Goal: Communication & Community: Answer question/provide support

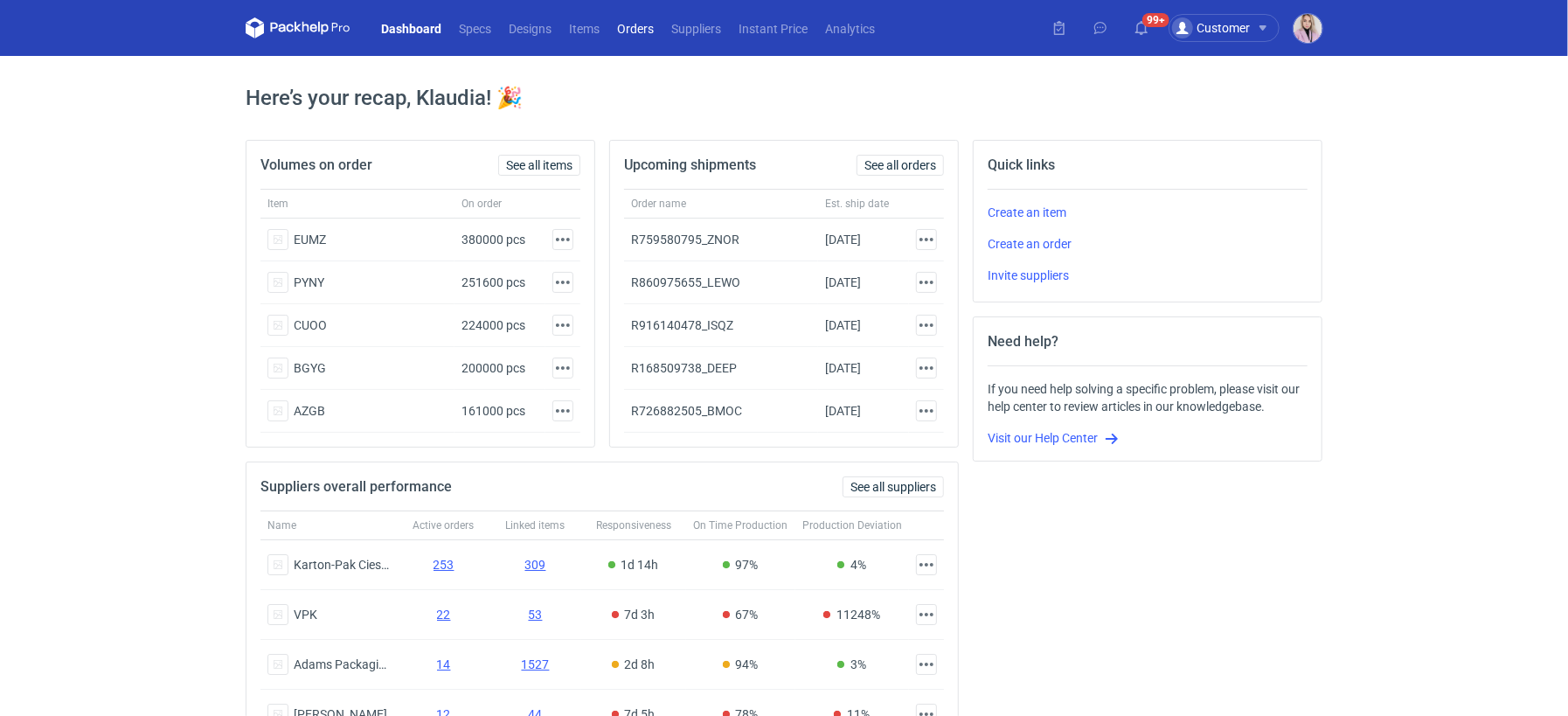
click at [629, 27] on link "Orders" at bounding box center [636, 28] width 54 height 21
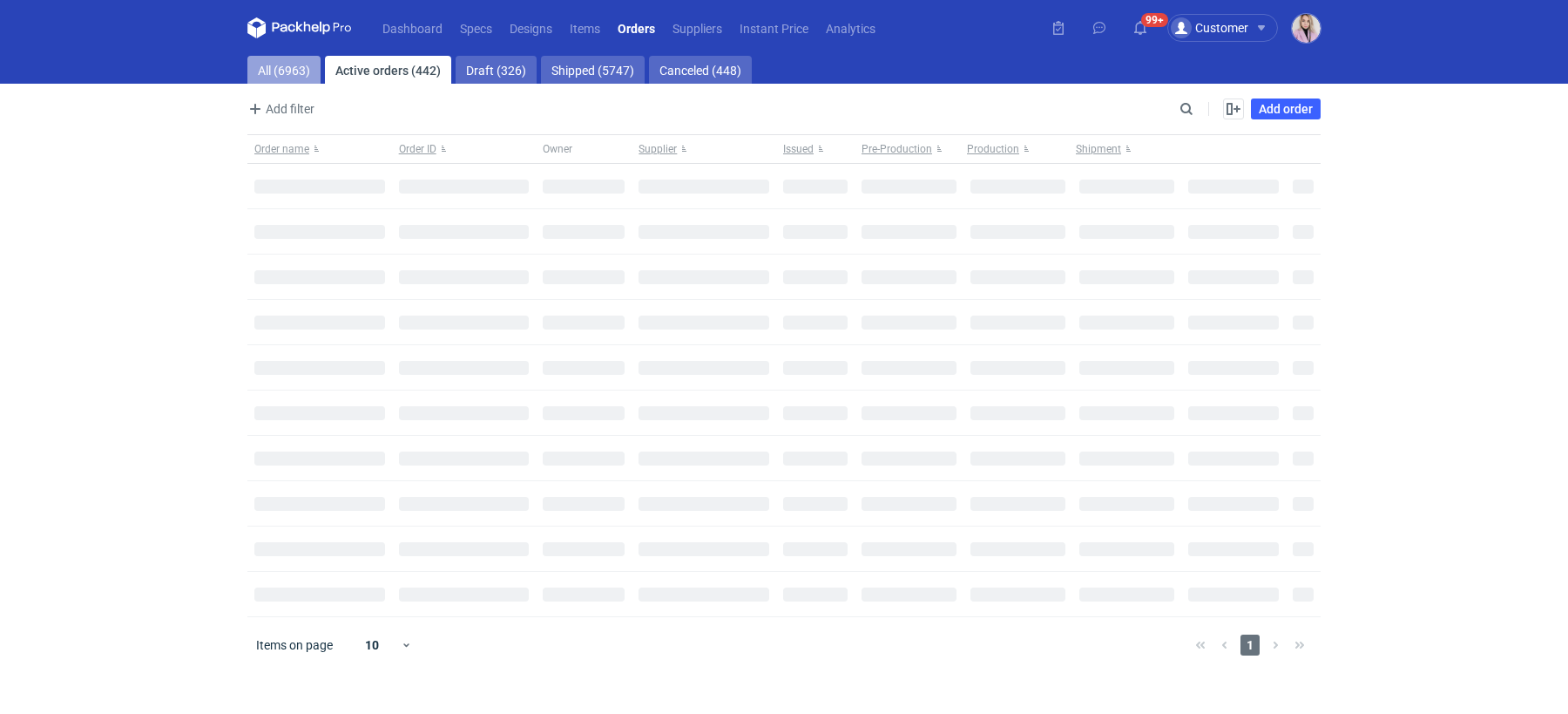
click at [270, 71] on link "All (6963)" at bounding box center [284, 70] width 74 height 28
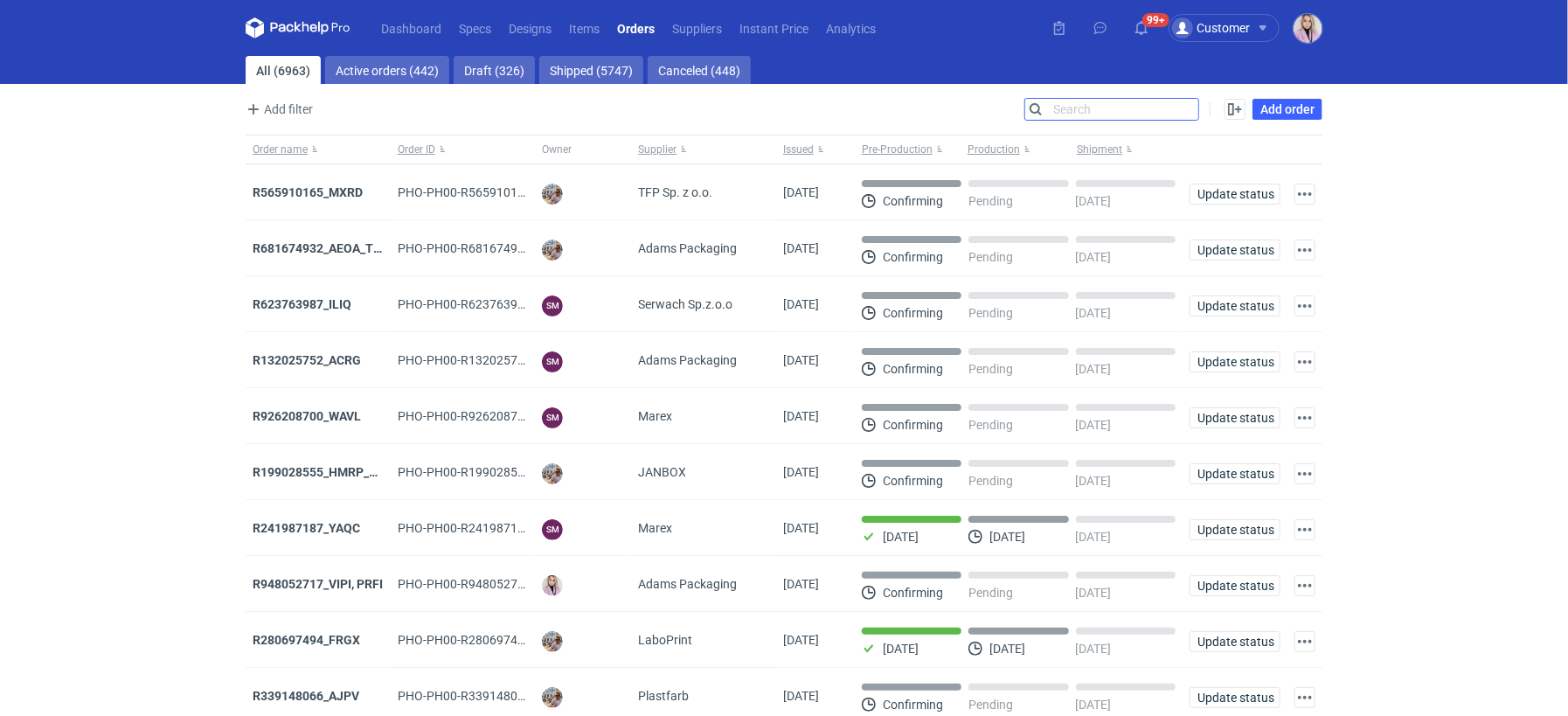
click at [1182, 101] on input "Search" at bounding box center [1112, 109] width 173 height 21
click at [1181, 102] on input "Search" at bounding box center [1112, 109] width 173 height 21
paste input "HSHL"
type input "HSHL"
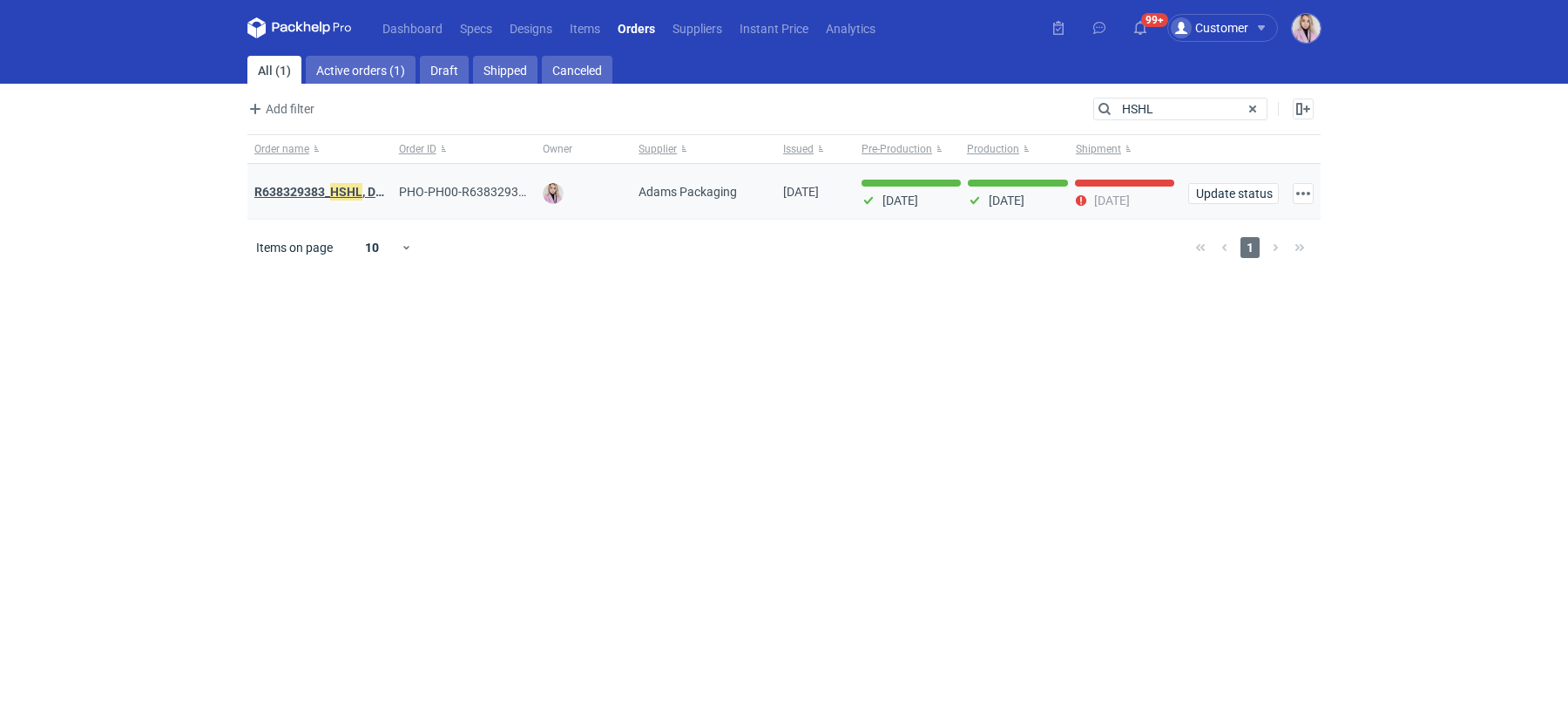
click at [300, 186] on strong "R638329383_ HSHL , DETO" at bounding box center [326, 191] width 144 height 20
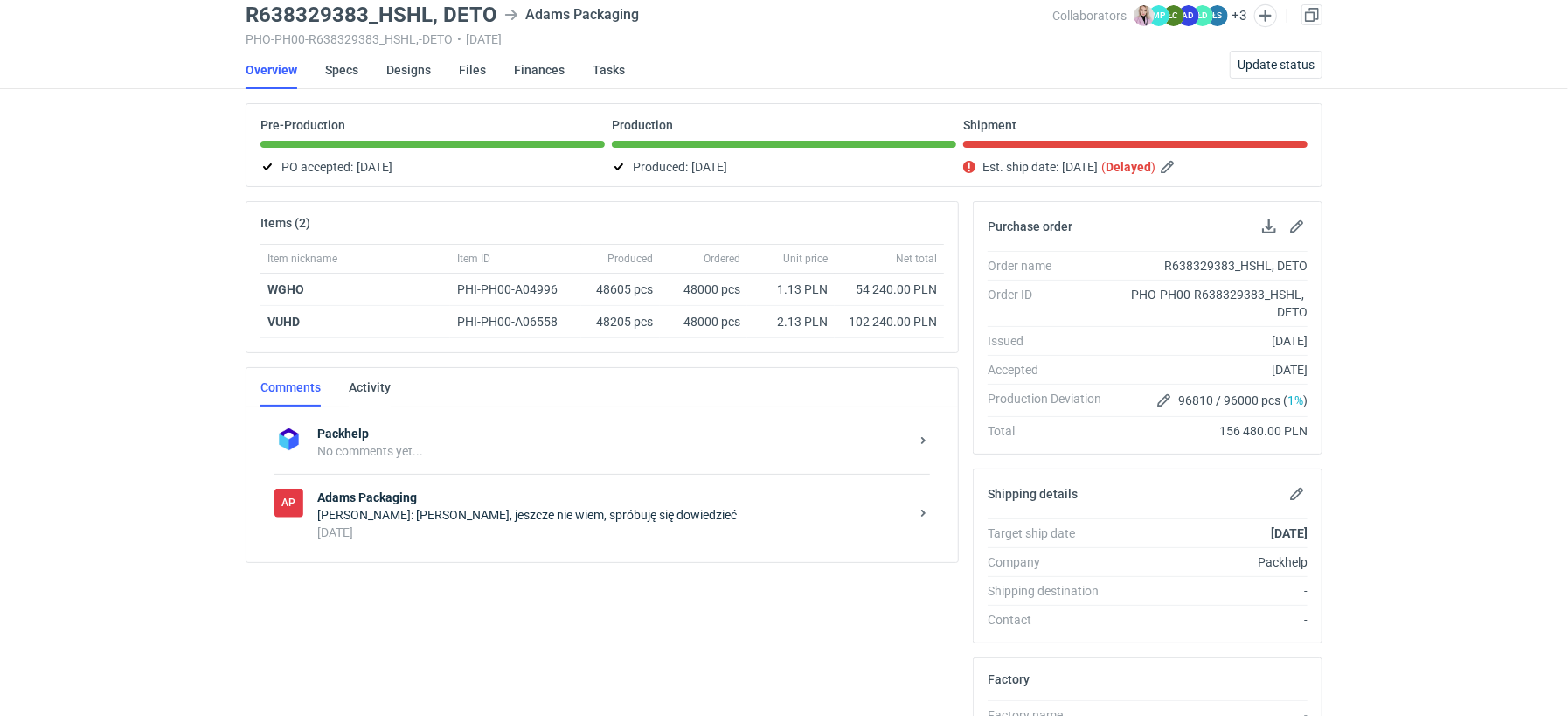
click at [446, 490] on strong "Adams Packaging" at bounding box center [612, 497] width 592 height 18
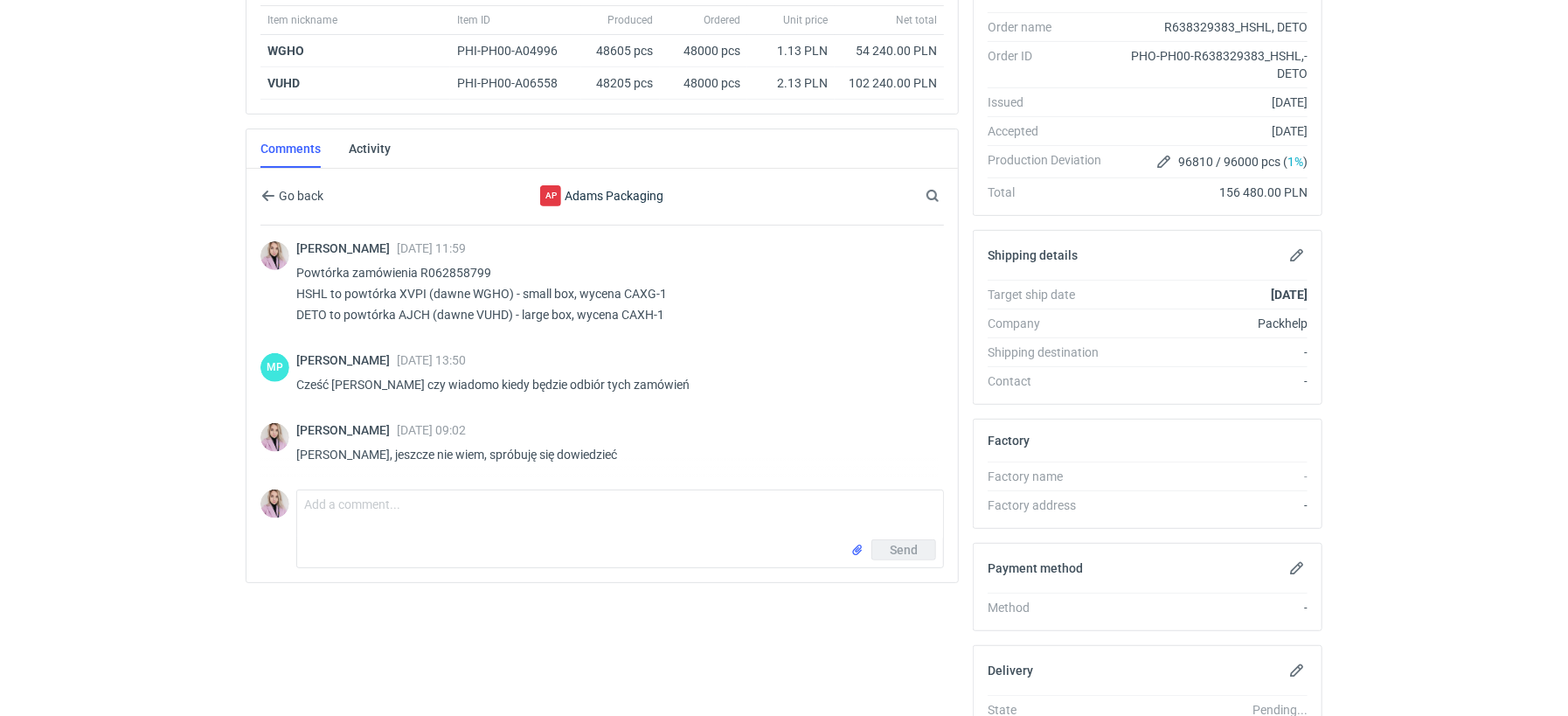
scroll to position [439, 0]
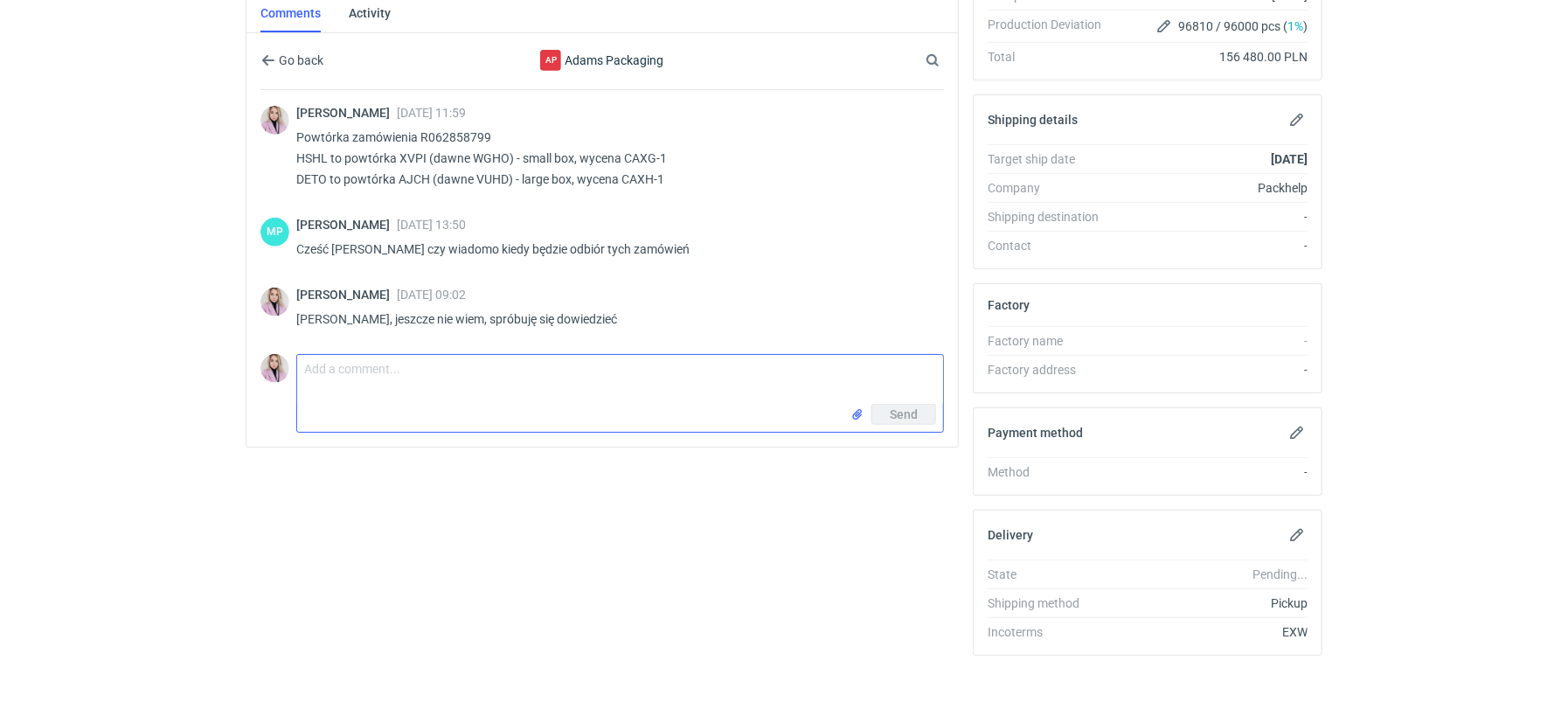
click at [352, 396] on textarea "Comment message" at bounding box center [620, 379] width 646 height 49
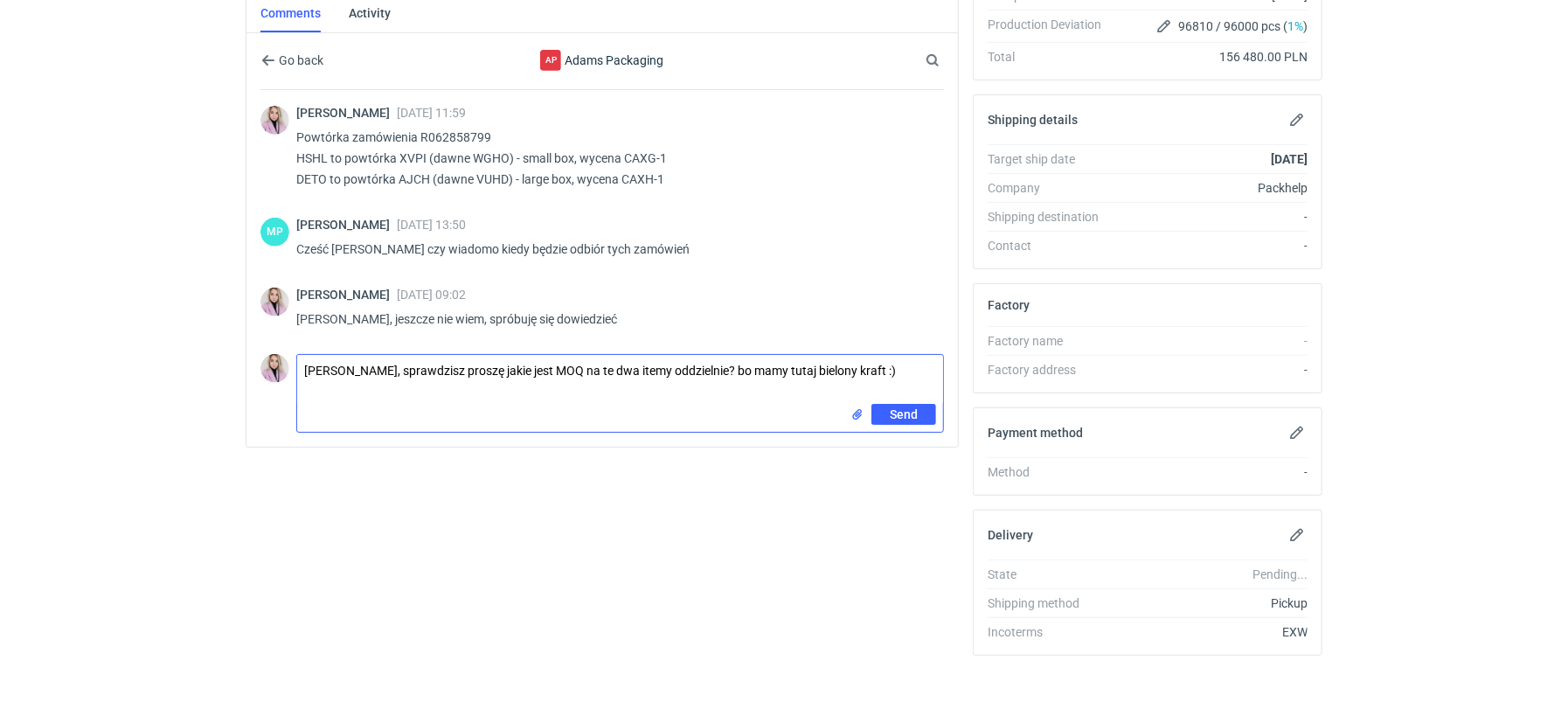
type textarea "[PERSON_NAME], sprawdzisz proszę jakie jest MOQ na te dwa itemy oddzielnie? bo …"
